Goal: Information Seeking & Learning: Compare options

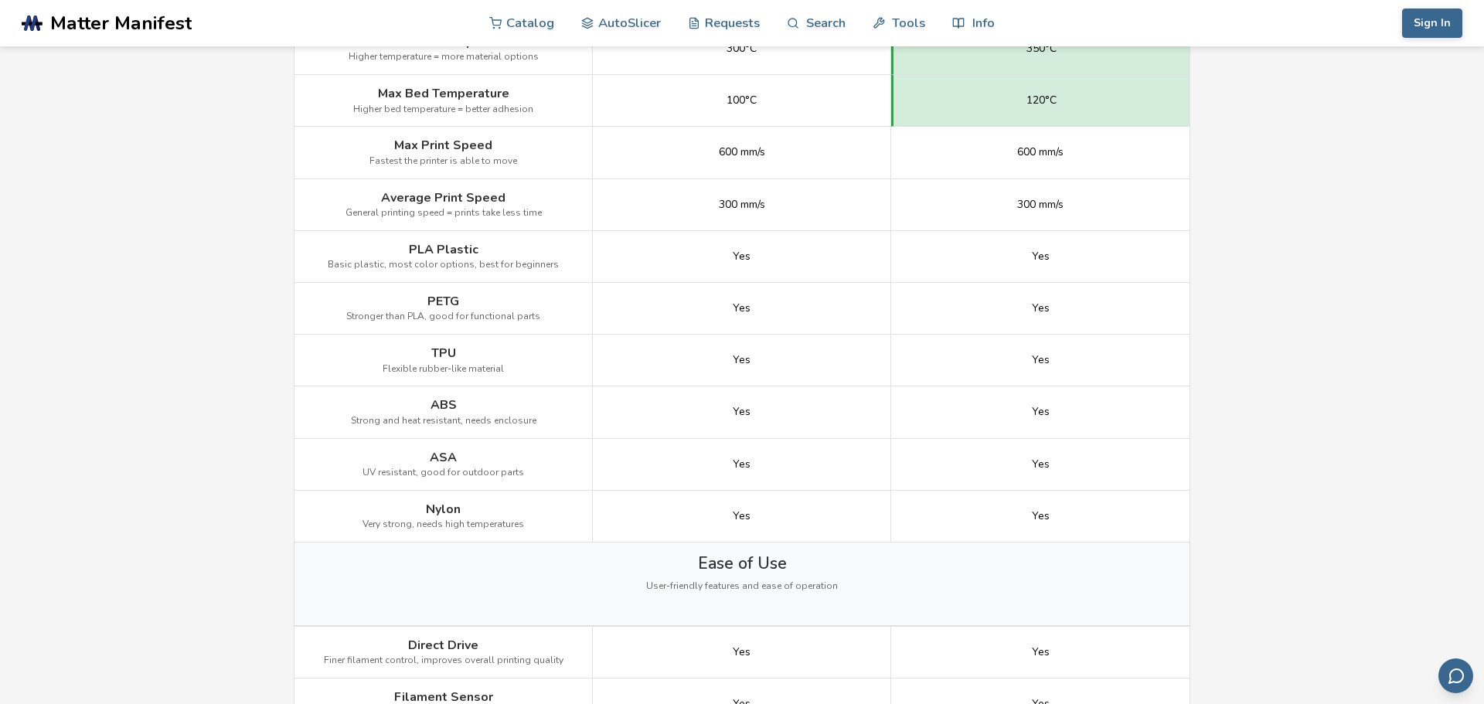
scroll to position [904, 0]
drag, startPoint x: 350, startPoint y: 318, endPoint x: 573, endPoint y: 324, distance: 222.7
click at [570, 323] on div "PETG Stronger than PLA, good for functional parts" at bounding box center [443, 311] width 298 height 52
drag, startPoint x: 495, startPoint y: 374, endPoint x: 342, endPoint y: 374, distance: 153.0
click at [349, 374] on div "TPU Flexible rubber-like material" at bounding box center [443, 363] width 298 height 52
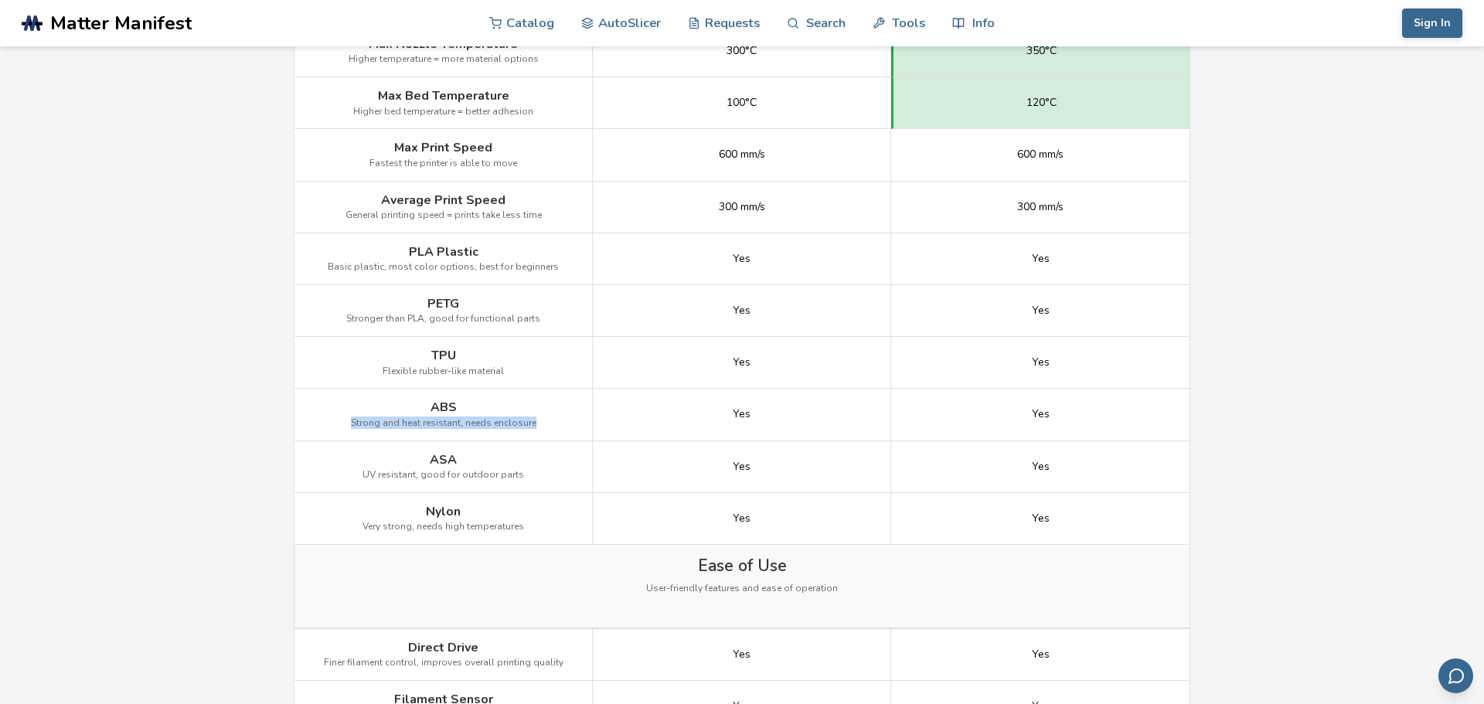
drag, startPoint x: 352, startPoint y: 391, endPoint x: 580, endPoint y: 417, distance: 228.7
click at [576, 410] on div "ABS Strong and heat resistant, needs enclosure" at bounding box center [443, 415] width 298 height 52
drag, startPoint x: 536, startPoint y: 475, endPoint x: 294, endPoint y: 475, distance: 241.2
click at [309, 472] on div "ASA UV resistant, good for outdoor parts" at bounding box center [443, 467] width 298 height 52
drag, startPoint x: 332, startPoint y: 509, endPoint x: 626, endPoint y: 536, distance: 295.0
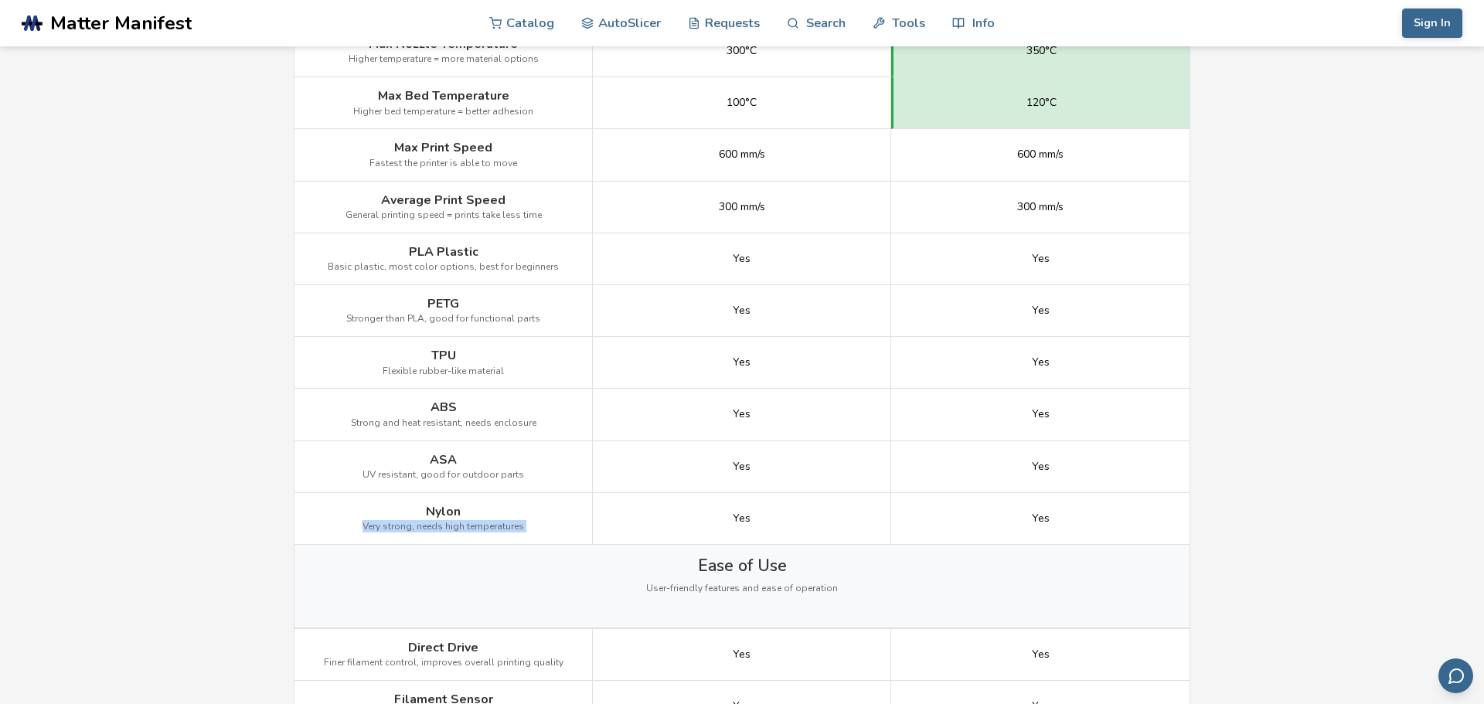
click at [0, 0] on div "Nylon Very strong, needs high temperatures Yes Yes" at bounding box center [0, 0] width 0 height 0
click at [366, 527] on span "Very strong, needs high temperatures" at bounding box center [444, 527] width 162 height 11
drag, startPoint x: 442, startPoint y: 528, endPoint x: 660, endPoint y: 548, distance: 218.9
click at [0, 0] on div "Image Details View Creality K1 Details View Creality K2 Plus Details Getting St…" at bounding box center [0, 0] width 0 height 0
drag, startPoint x: 519, startPoint y: 526, endPoint x: 311, endPoint y: 526, distance: 207.9
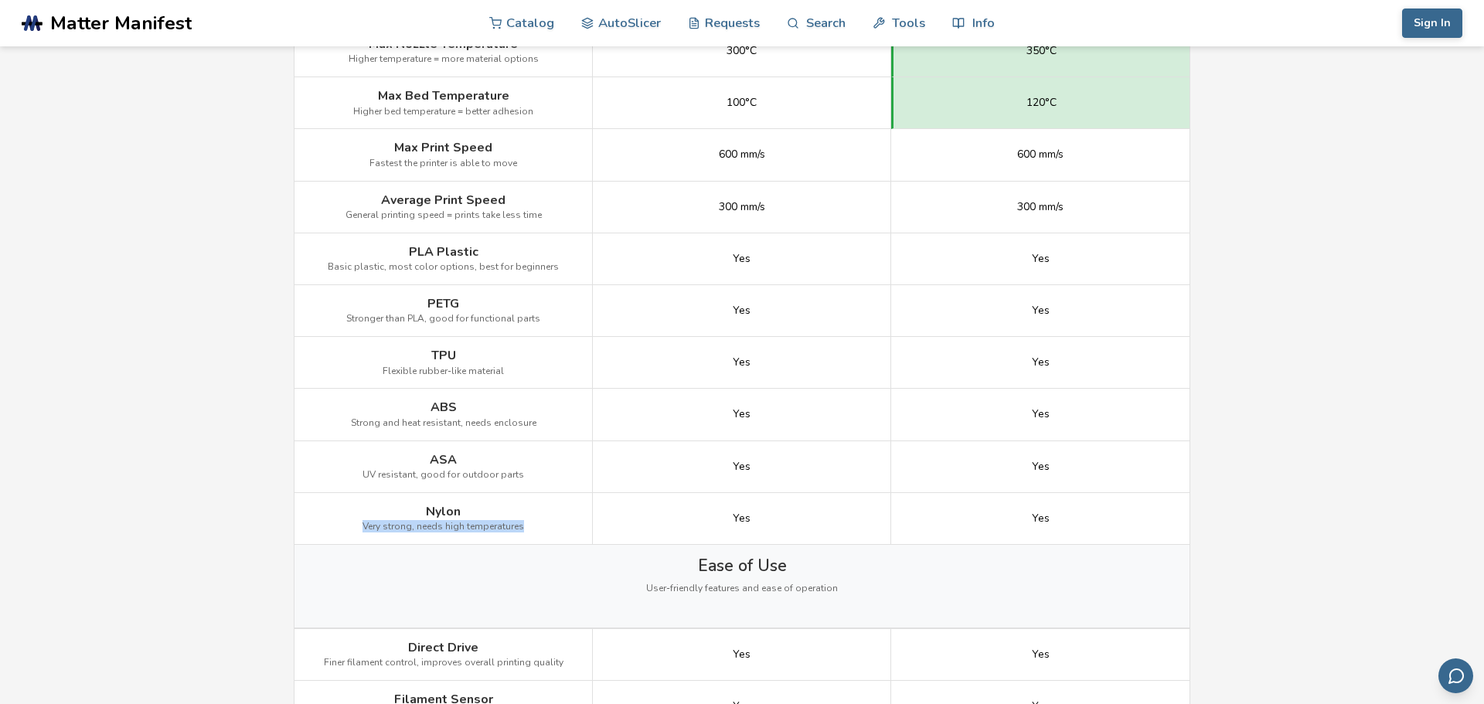
click at [316, 526] on div "Nylon Very strong, needs high temperatures" at bounding box center [443, 519] width 298 height 52
click at [399, 526] on span "Very strong, needs high temperatures" at bounding box center [444, 527] width 162 height 11
drag, startPoint x: 451, startPoint y: 526, endPoint x: 543, endPoint y: 526, distance: 91.2
click at [543, 526] on div "Nylon Very strong, needs high temperatures" at bounding box center [443, 519] width 298 height 52
drag, startPoint x: 522, startPoint y: 526, endPoint x: 291, endPoint y: 526, distance: 231.1
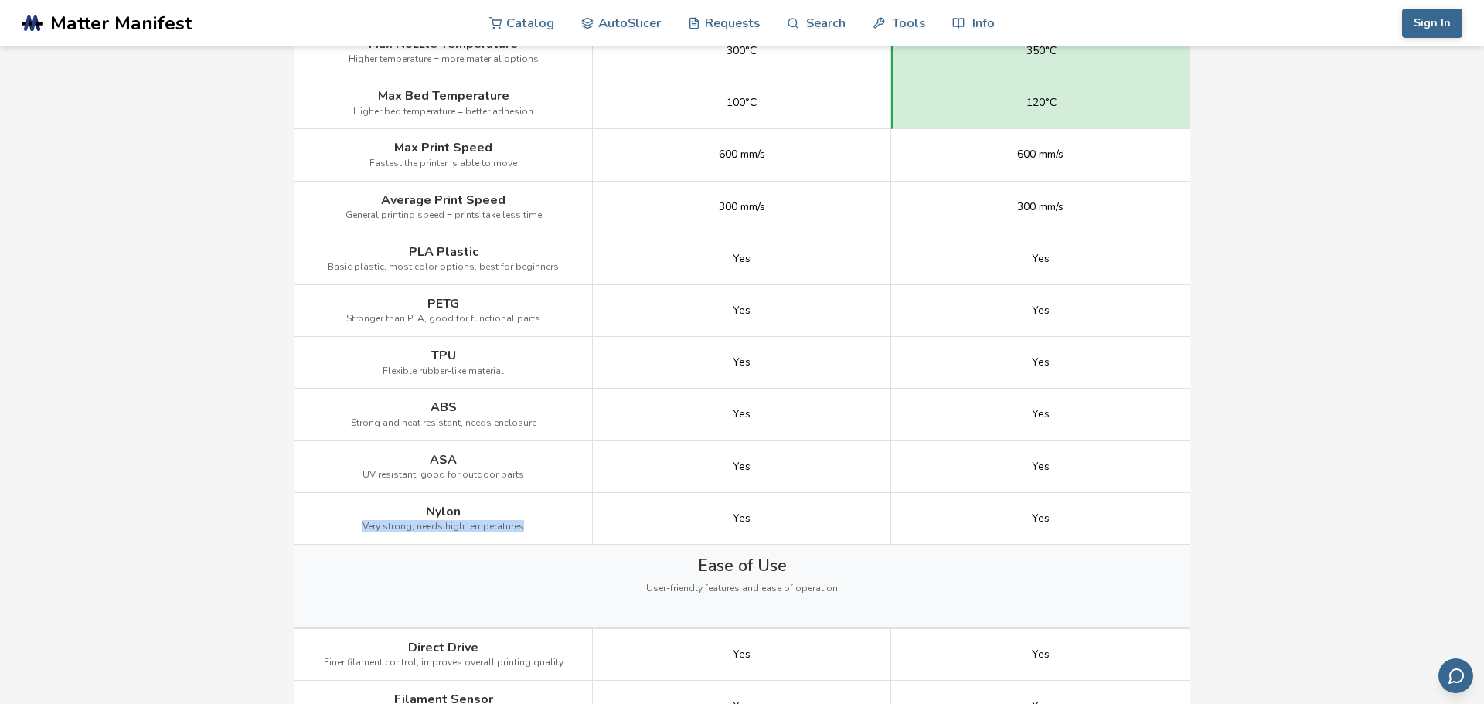
click at [294, 526] on div "Property Creality K1 Creality K2 Plus Image Details View Creality K1 Details Vi…" at bounding box center [742, 520] width 897 height 2282
click at [417, 485] on div "ASA UV resistant, good for outdoor parts" at bounding box center [443, 467] width 298 height 52
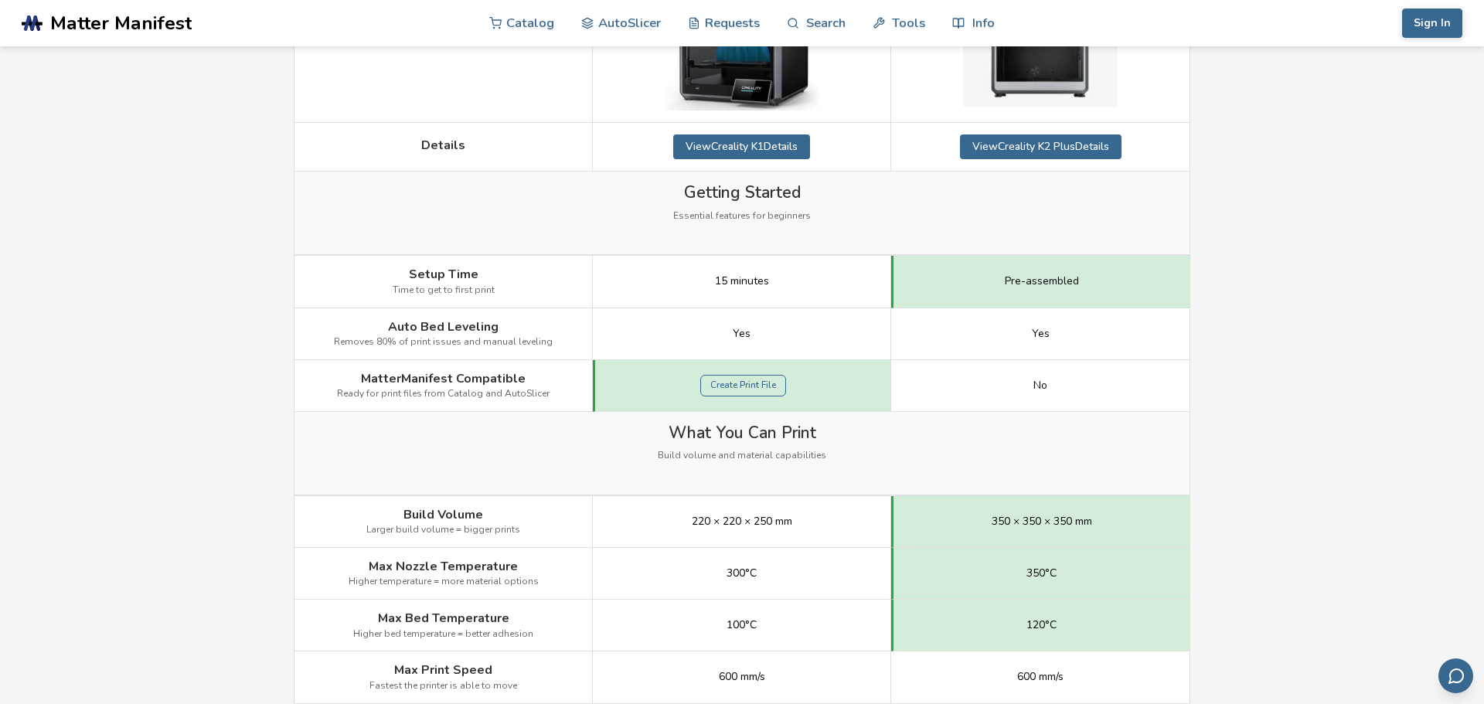
scroll to position [0, 0]
